Goal: Check status

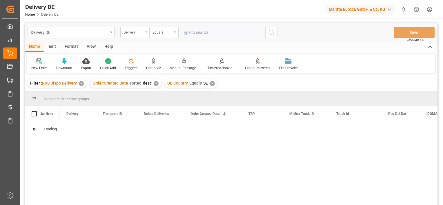
click at [81, 85] on div "✕" at bounding box center [81, 83] width 5 height 5
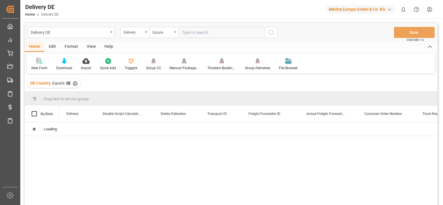
click at [199, 30] on input "text" at bounding box center [221, 32] width 87 height 11
paste input "92556586"
type input "92556586"
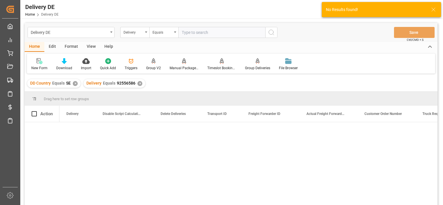
click at [73, 82] on div "✕" at bounding box center [75, 83] width 5 height 5
